Goal: Task Accomplishment & Management: Use online tool/utility

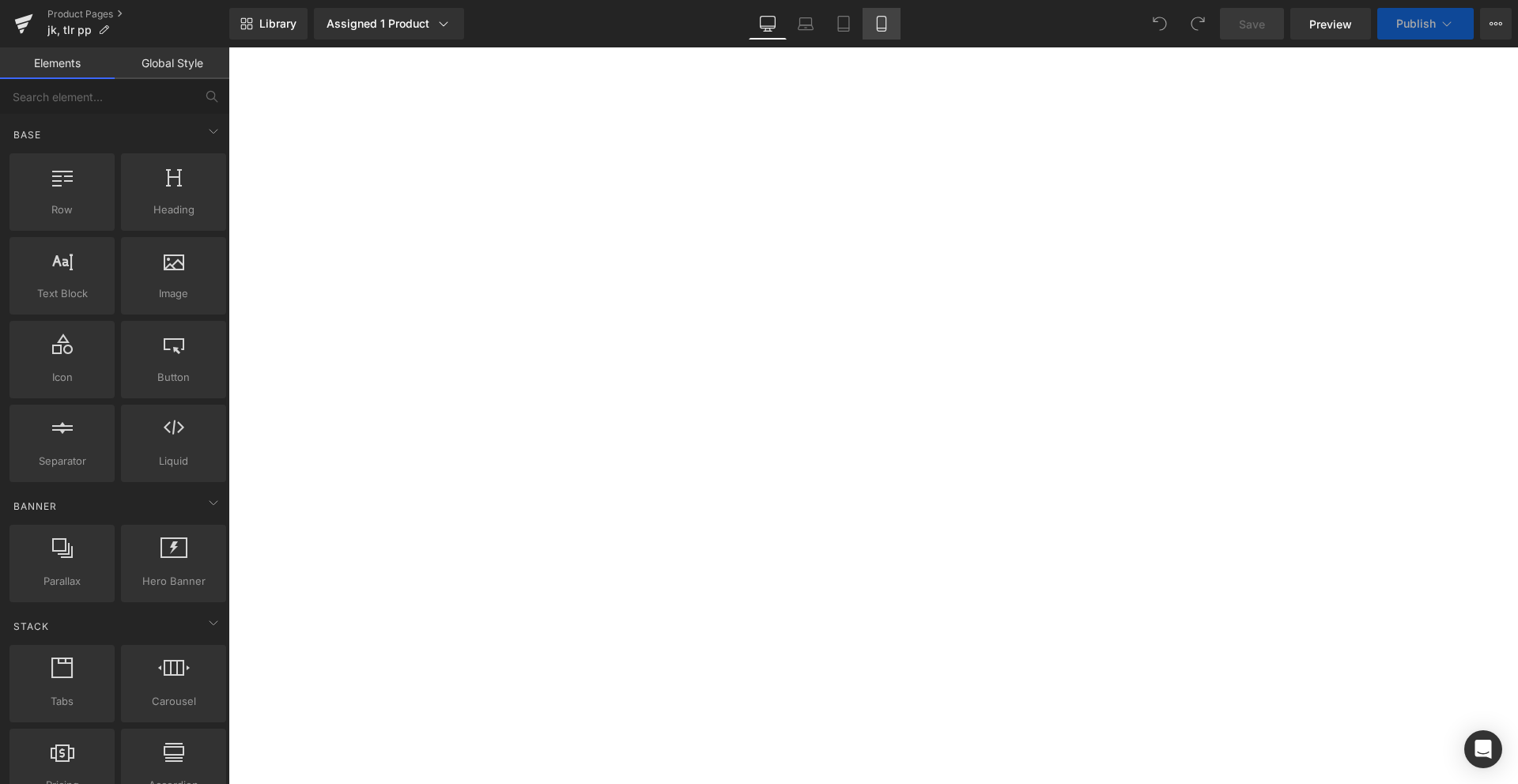
click at [880, 25] on icon at bounding box center [881, 24] width 16 height 16
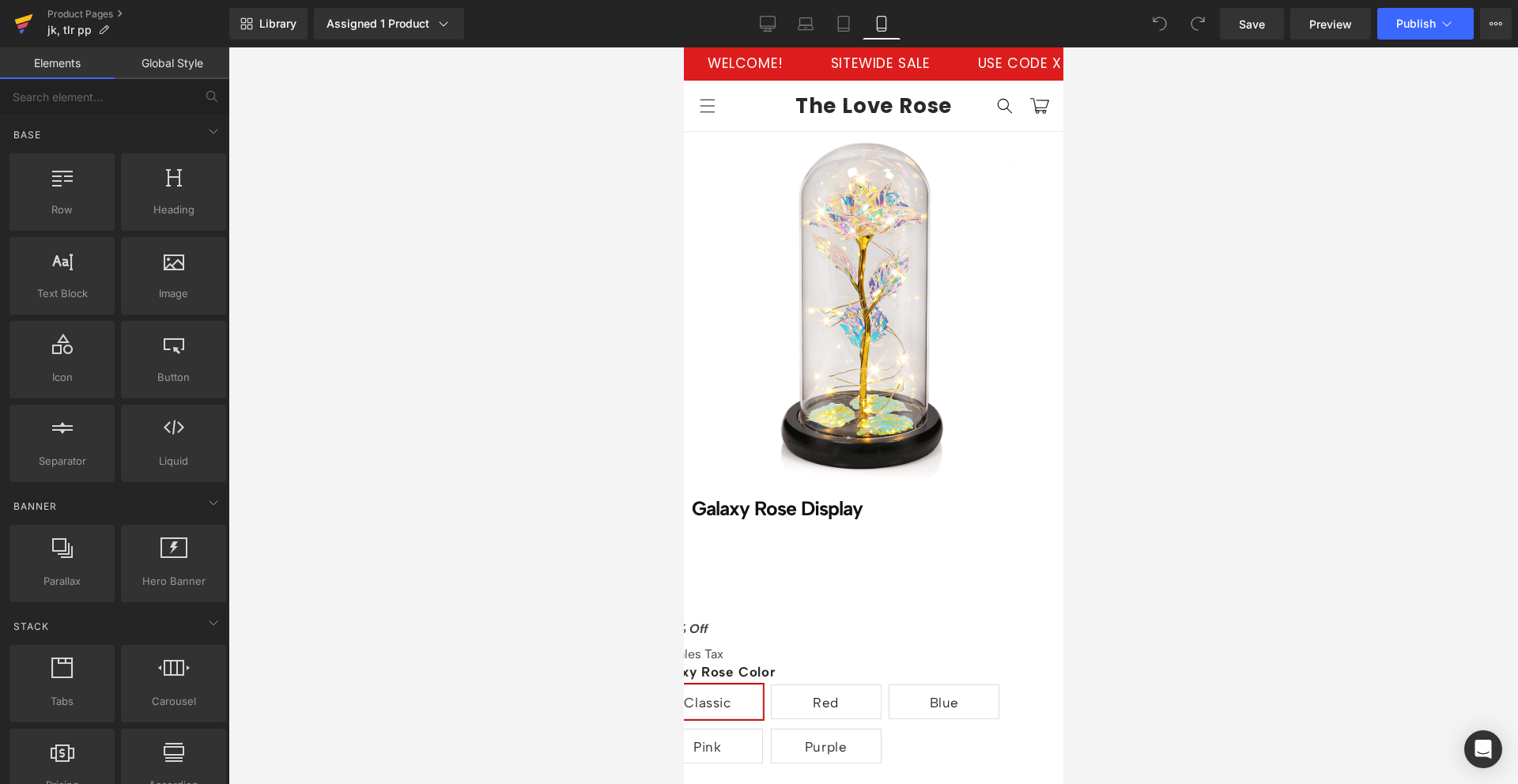
click at [20, 20] on icon at bounding box center [24, 19] width 18 height 11
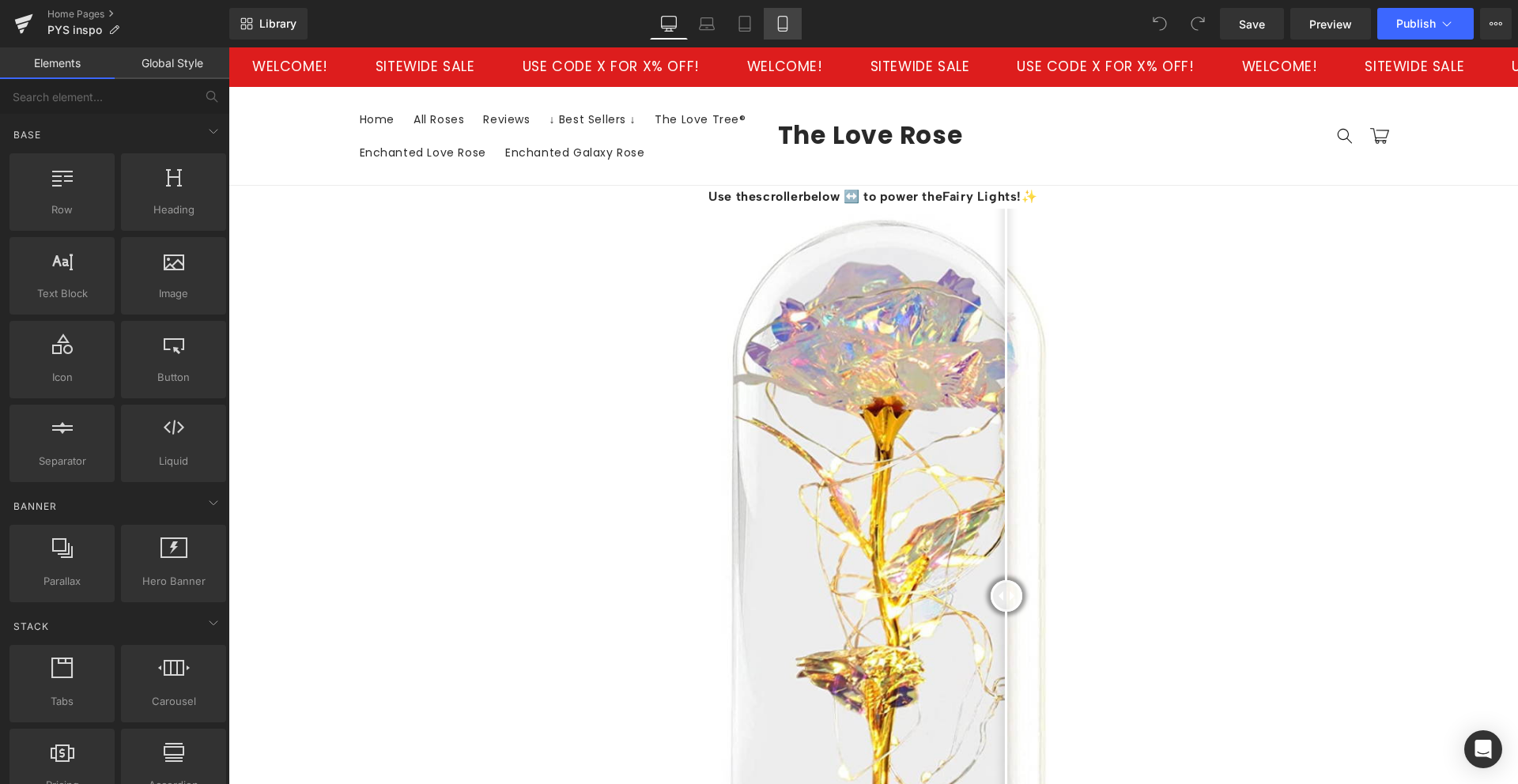
click at [791, 24] on icon at bounding box center [782, 24] width 16 height 16
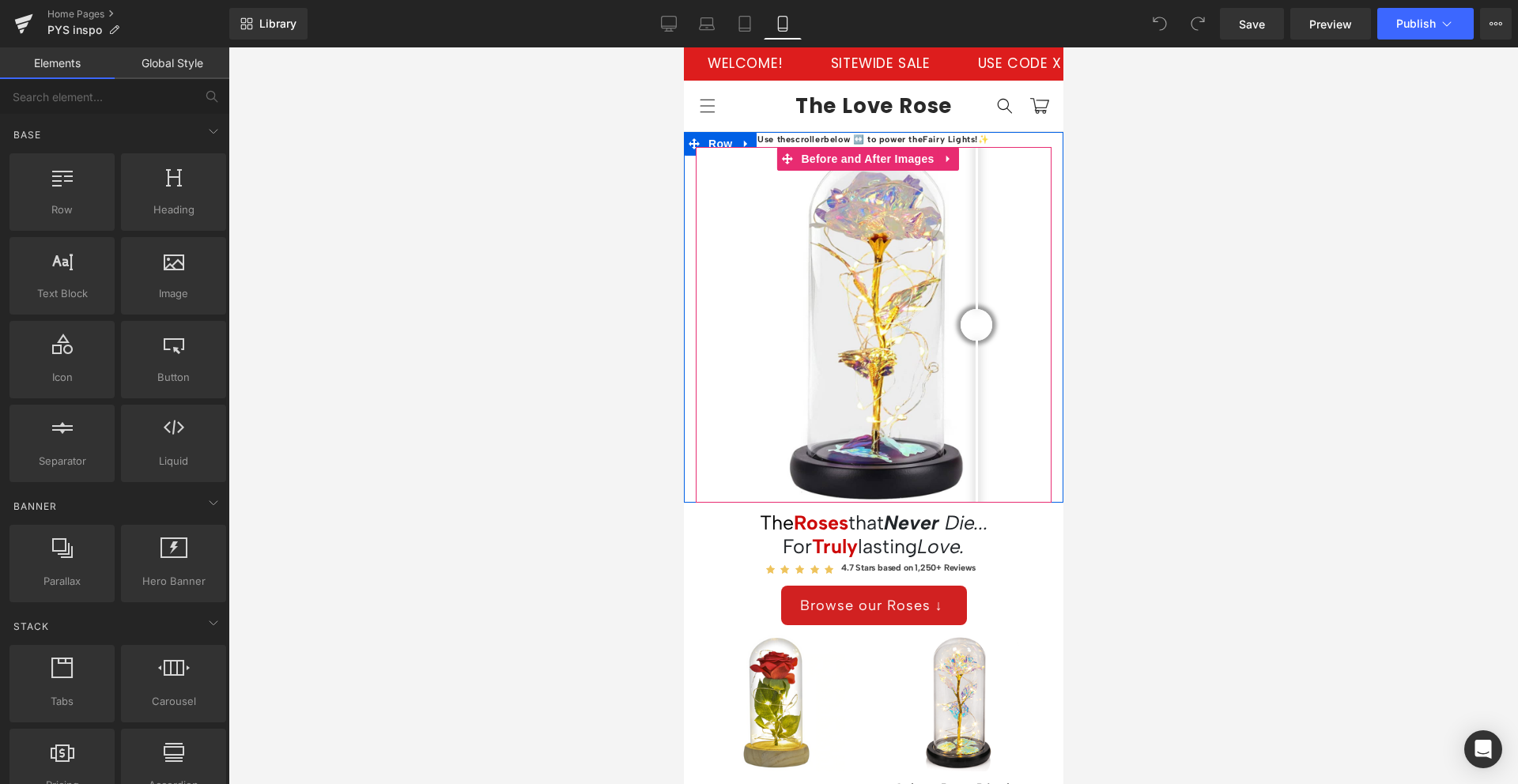
scroll to position [321, 0]
